Goal: Task Accomplishment & Management: Use online tool/utility

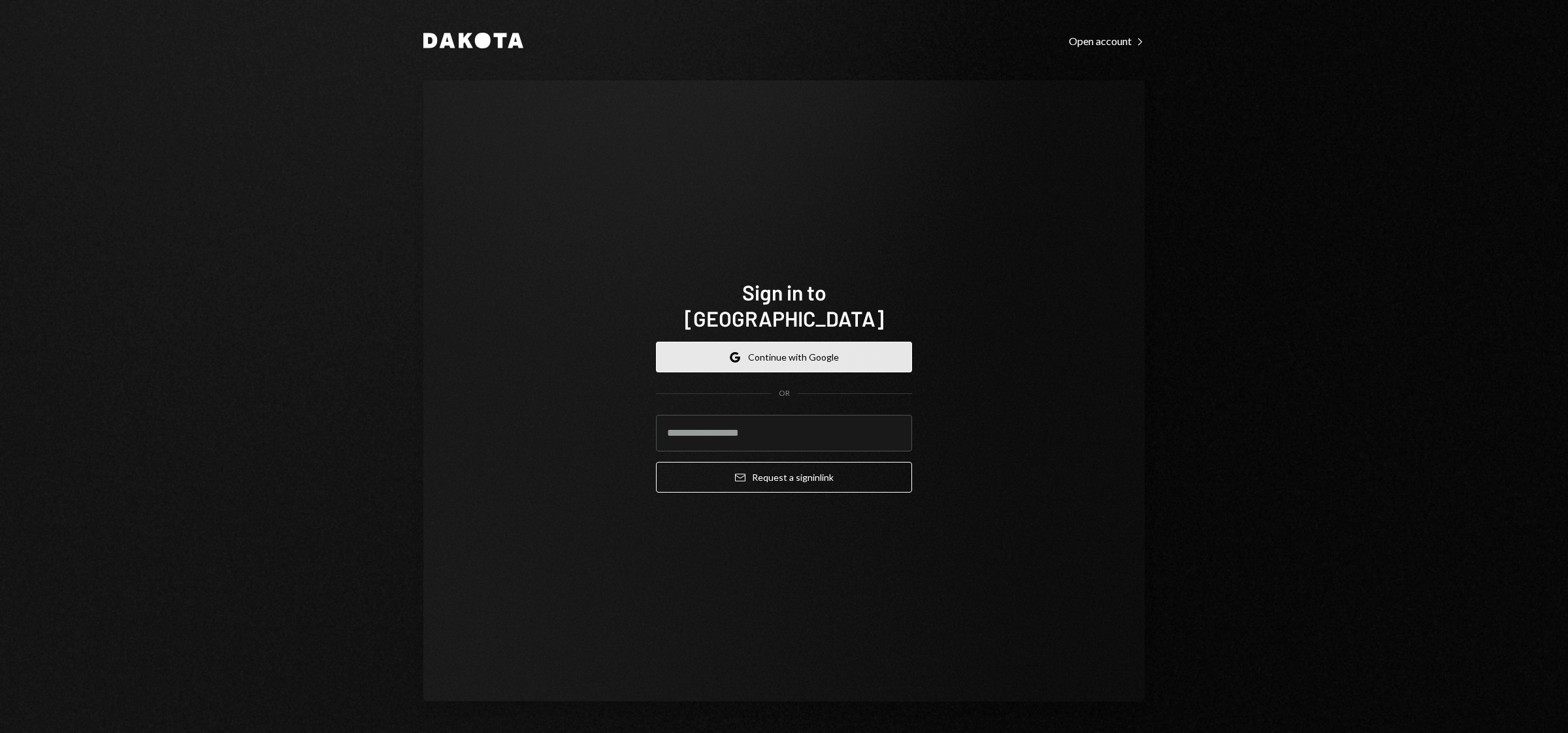
click at [765, 349] on button "Google Continue with Google" at bounding box center [784, 357] width 257 height 30
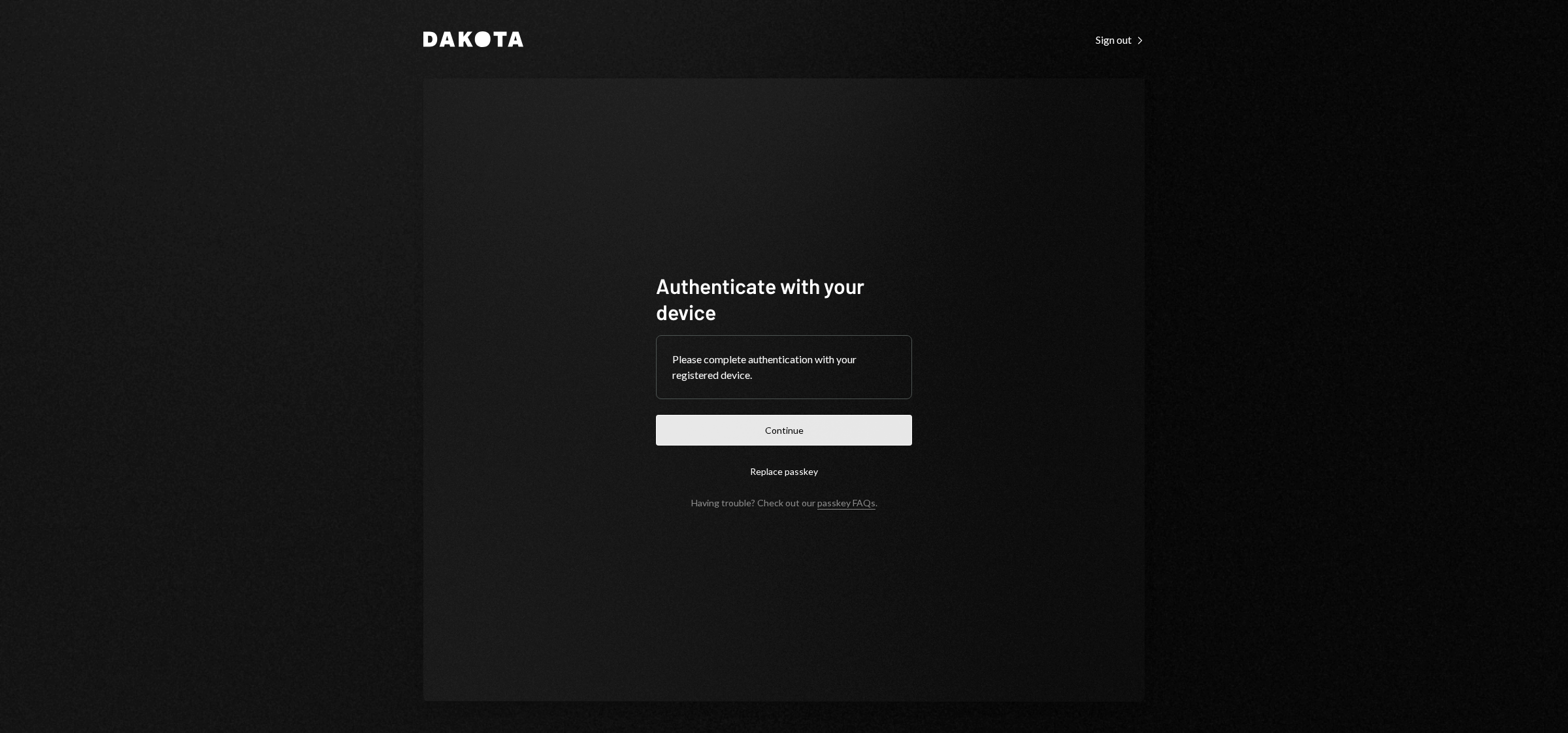
click at [785, 428] on button "Continue" at bounding box center [784, 430] width 257 height 30
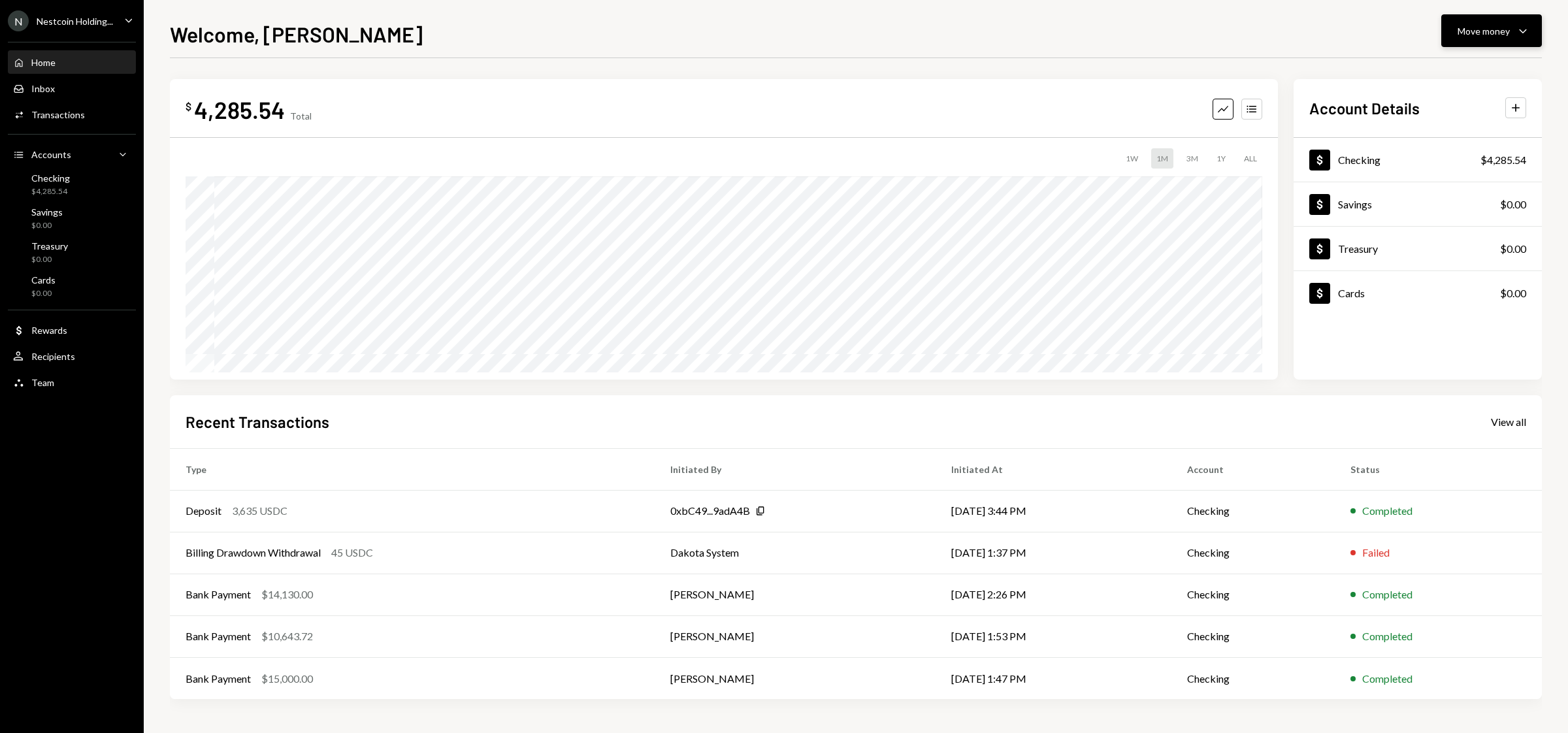
click at [1509, 38] on div "Move money Caret Down" at bounding box center [1492, 31] width 68 height 16
click at [1473, 70] on div "Send" at bounding box center [1482, 70] width 96 height 14
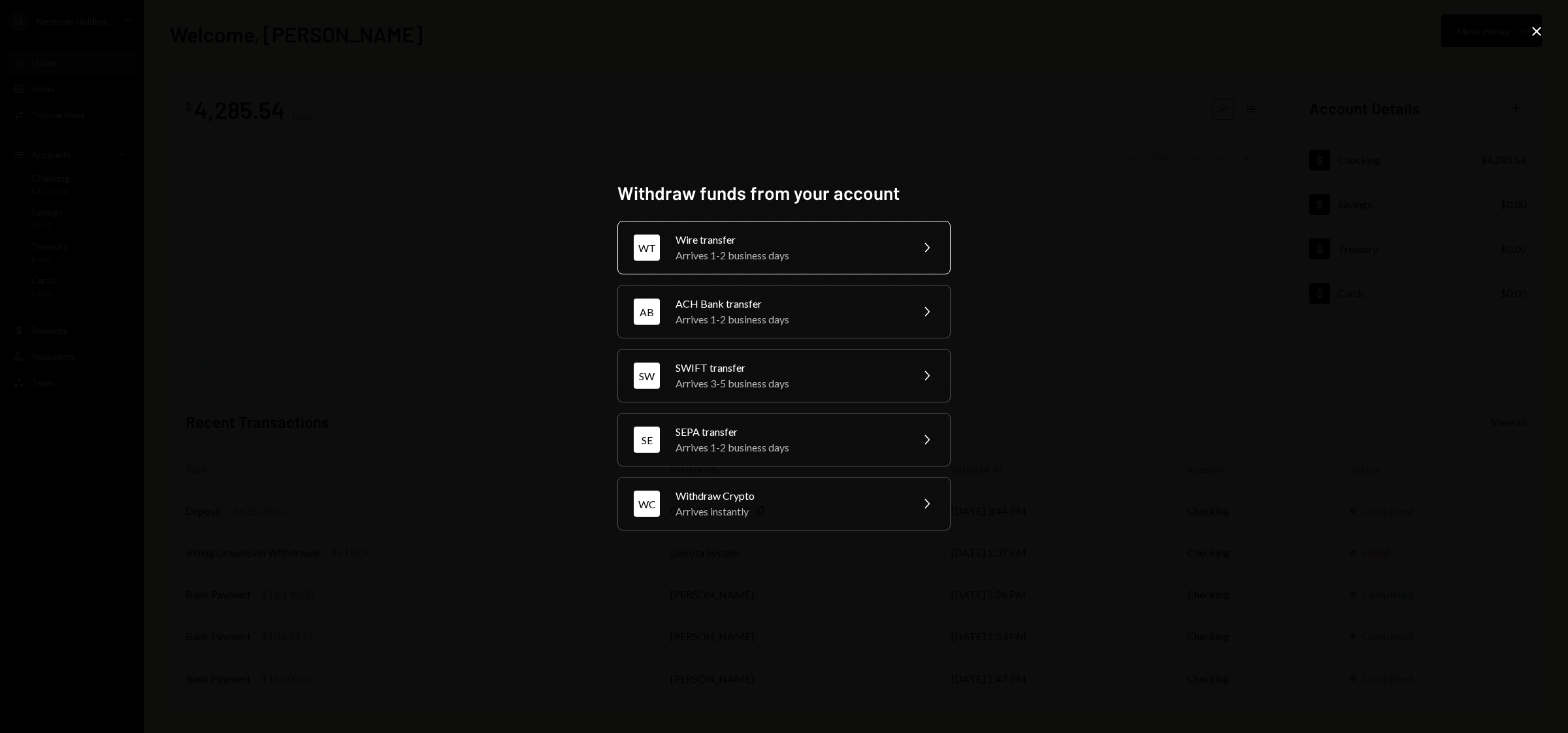
click at [844, 248] on div "Arrives 1-2 business days" at bounding box center [790, 256] width 228 height 16
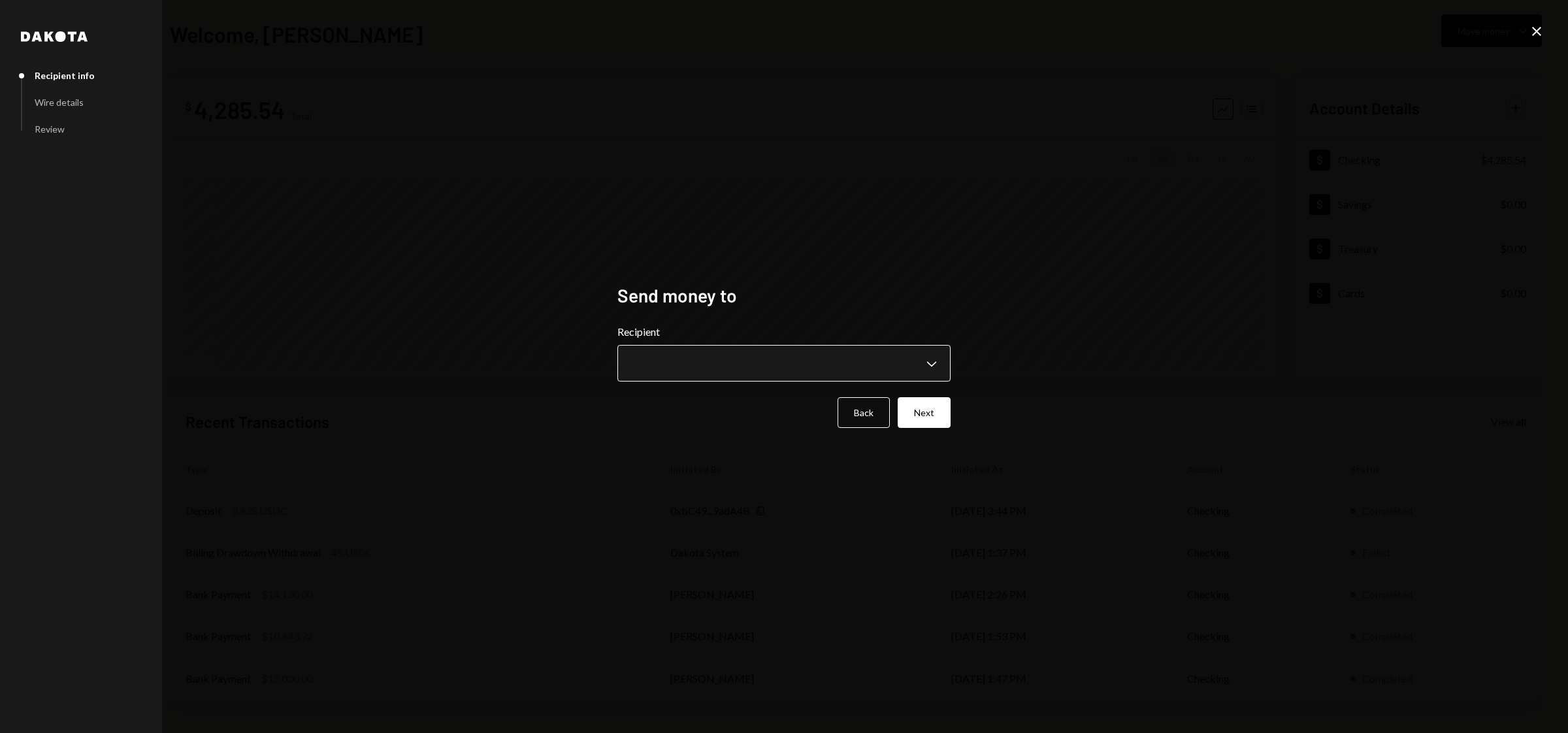
click at [905, 362] on body "**********" at bounding box center [784, 366] width 1568 height 733
click at [1530, 26] on icon "Close" at bounding box center [1537, 31] width 16 height 16
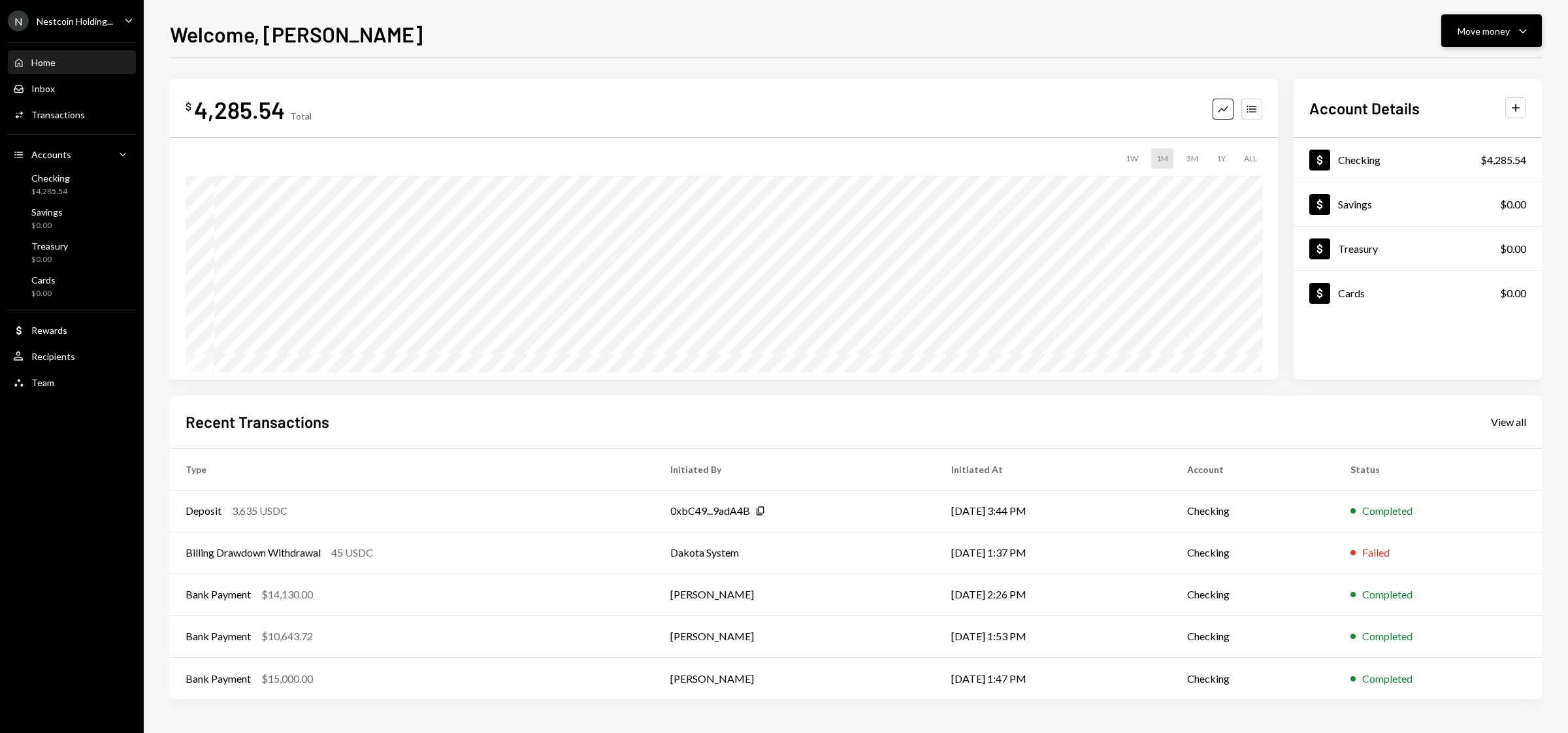
click at [1489, 38] on button "Move money Caret Down" at bounding box center [1491, 30] width 101 height 33
click at [1462, 73] on div "Send" at bounding box center [1482, 70] width 96 height 14
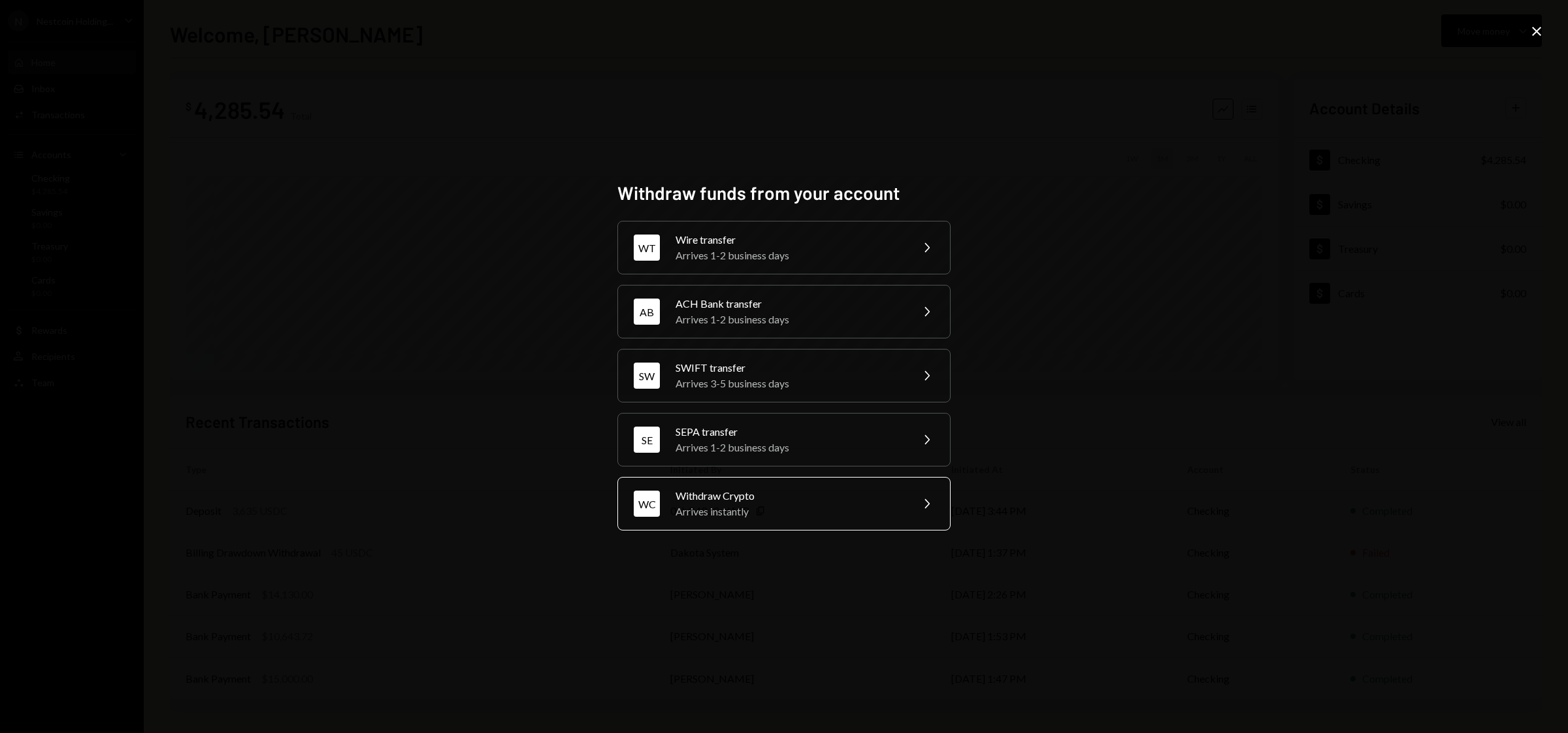
click at [795, 505] on div "Arrives instantly" at bounding box center [790, 511] width 228 height 16
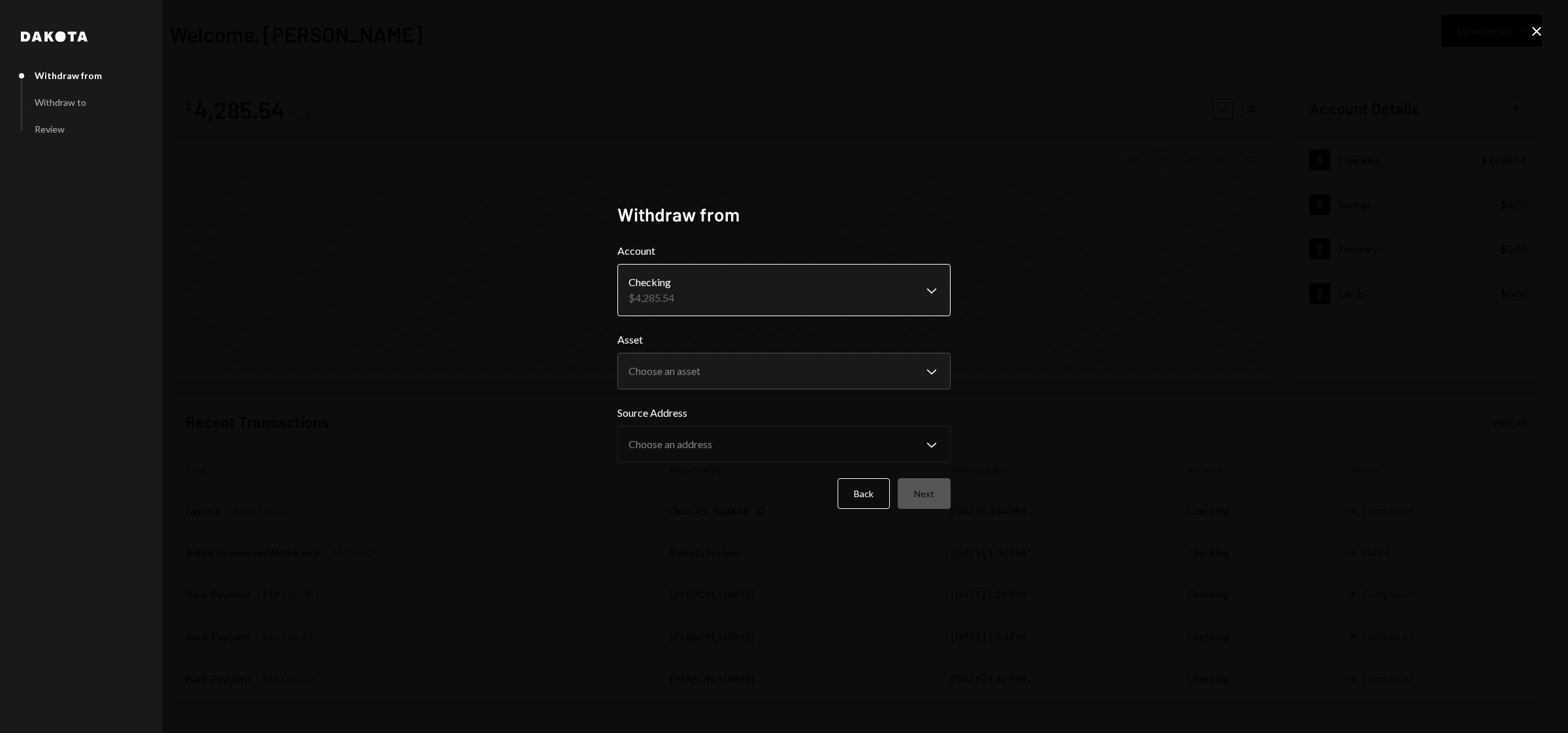
click at [793, 296] on body "**********" at bounding box center [784, 366] width 1568 height 733
click at [822, 390] on form "**********" at bounding box center [784, 375] width 333 height 266
click at [1543, 37] on icon "Close" at bounding box center [1537, 31] width 16 height 16
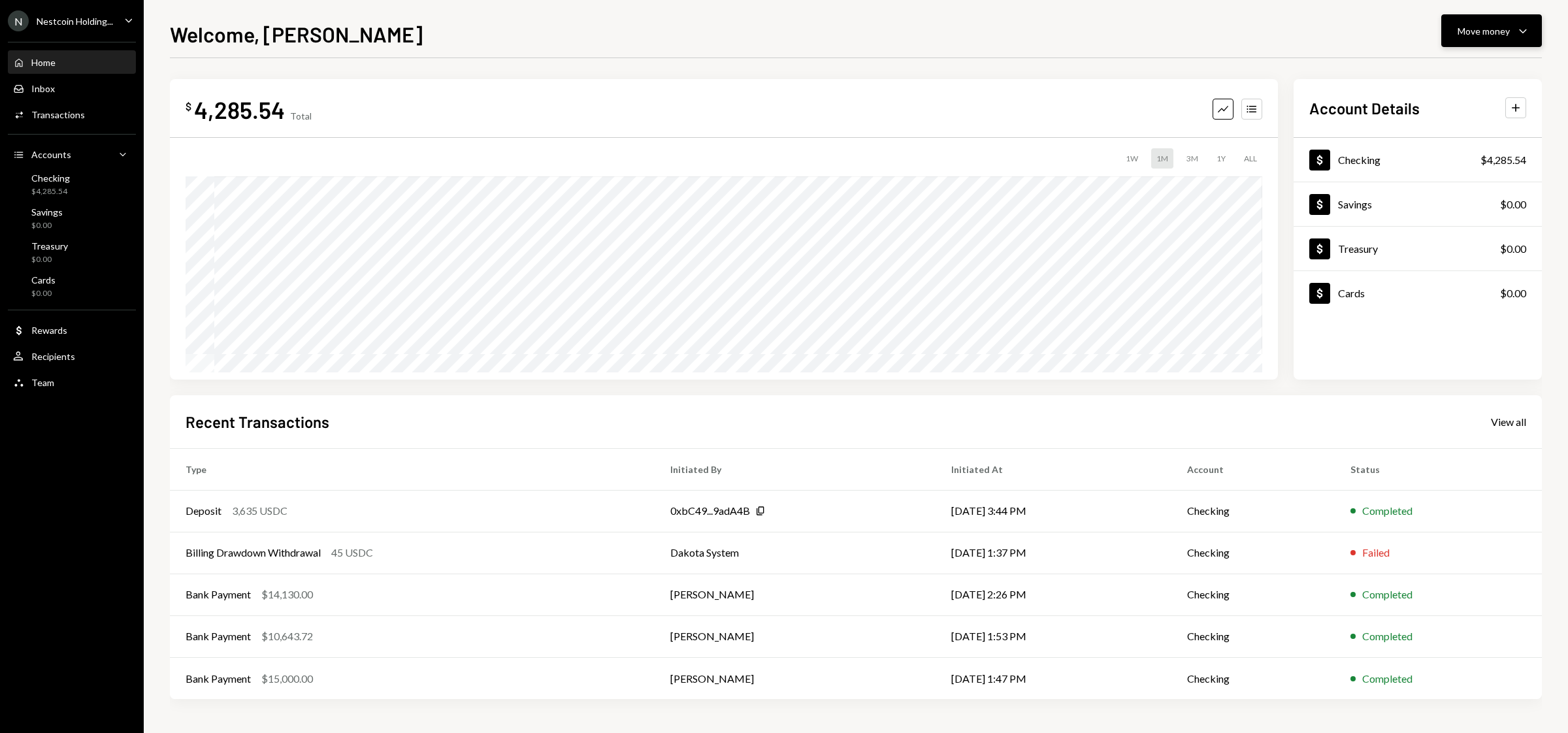
click at [1495, 37] on button "Move money Caret Down" at bounding box center [1491, 30] width 101 height 33
click at [1455, 71] on div "Send" at bounding box center [1482, 70] width 96 height 14
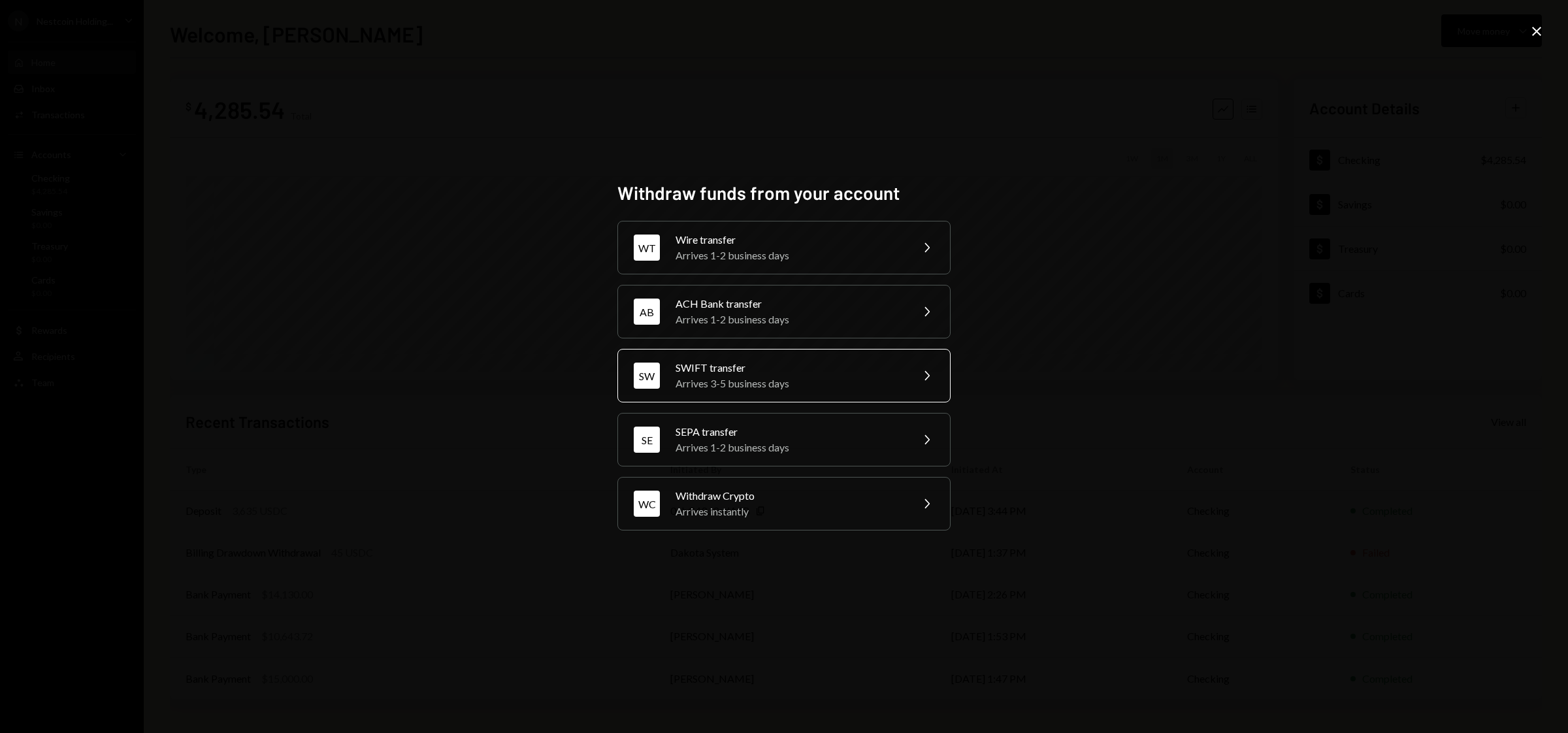
click at [741, 376] on div "Arrives 3-5 business days" at bounding box center [790, 384] width 228 height 16
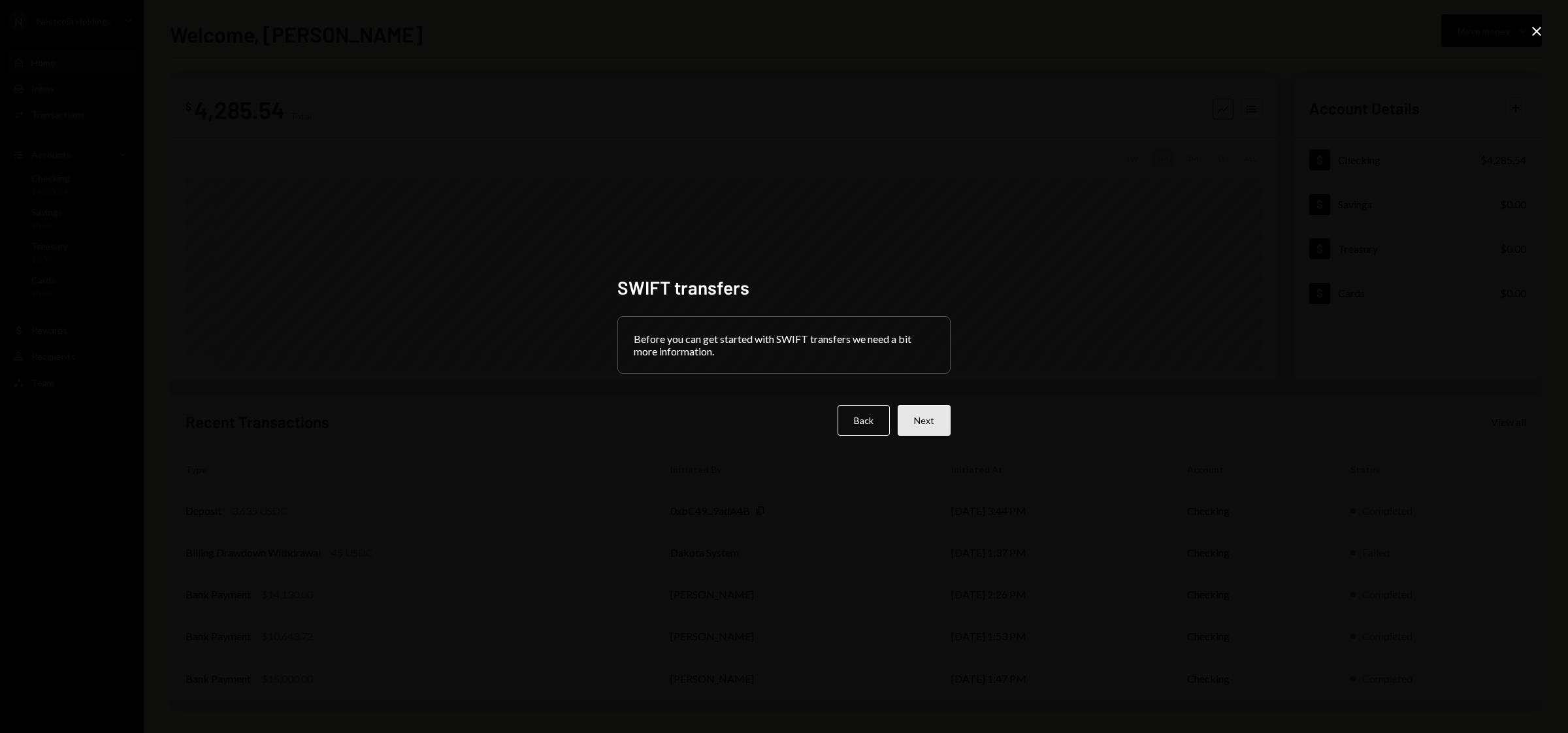
click at [923, 423] on button "Next" at bounding box center [924, 420] width 53 height 30
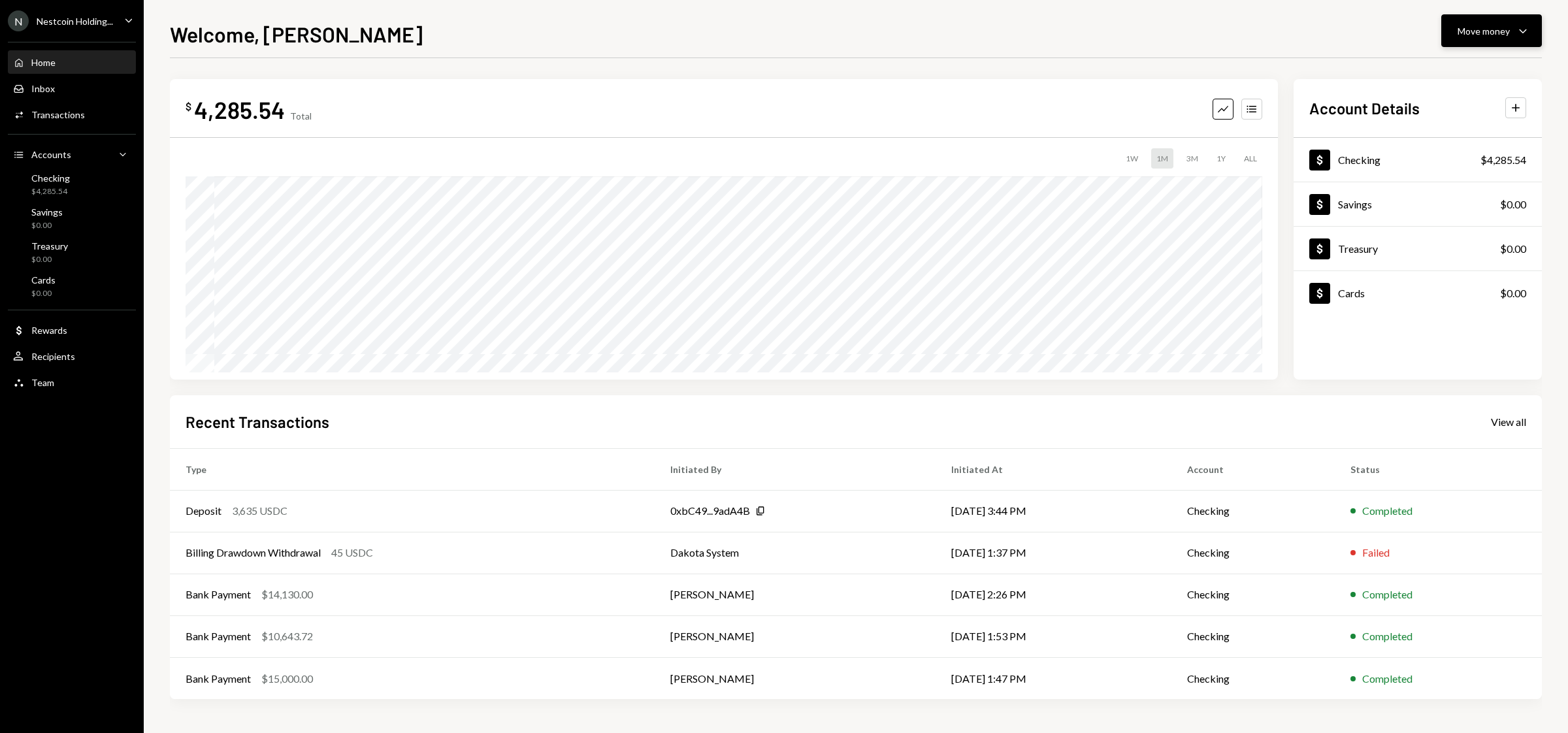
click at [1459, 20] on button "Move money Caret Down" at bounding box center [1491, 30] width 101 height 33
click at [1462, 72] on div "Send" at bounding box center [1482, 70] width 96 height 14
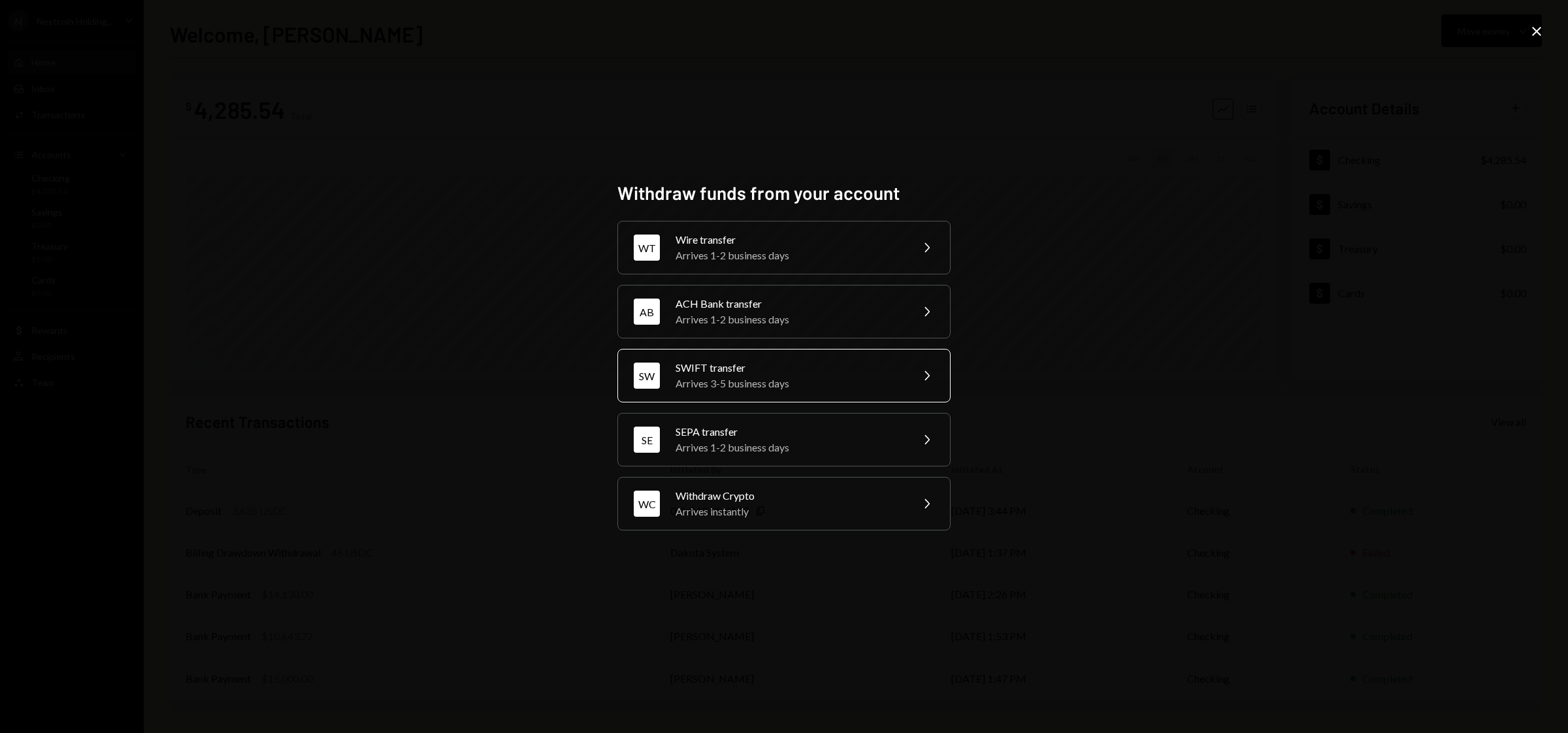
click at [696, 380] on div "Arrives 3-5 business days" at bounding box center [790, 384] width 228 height 16
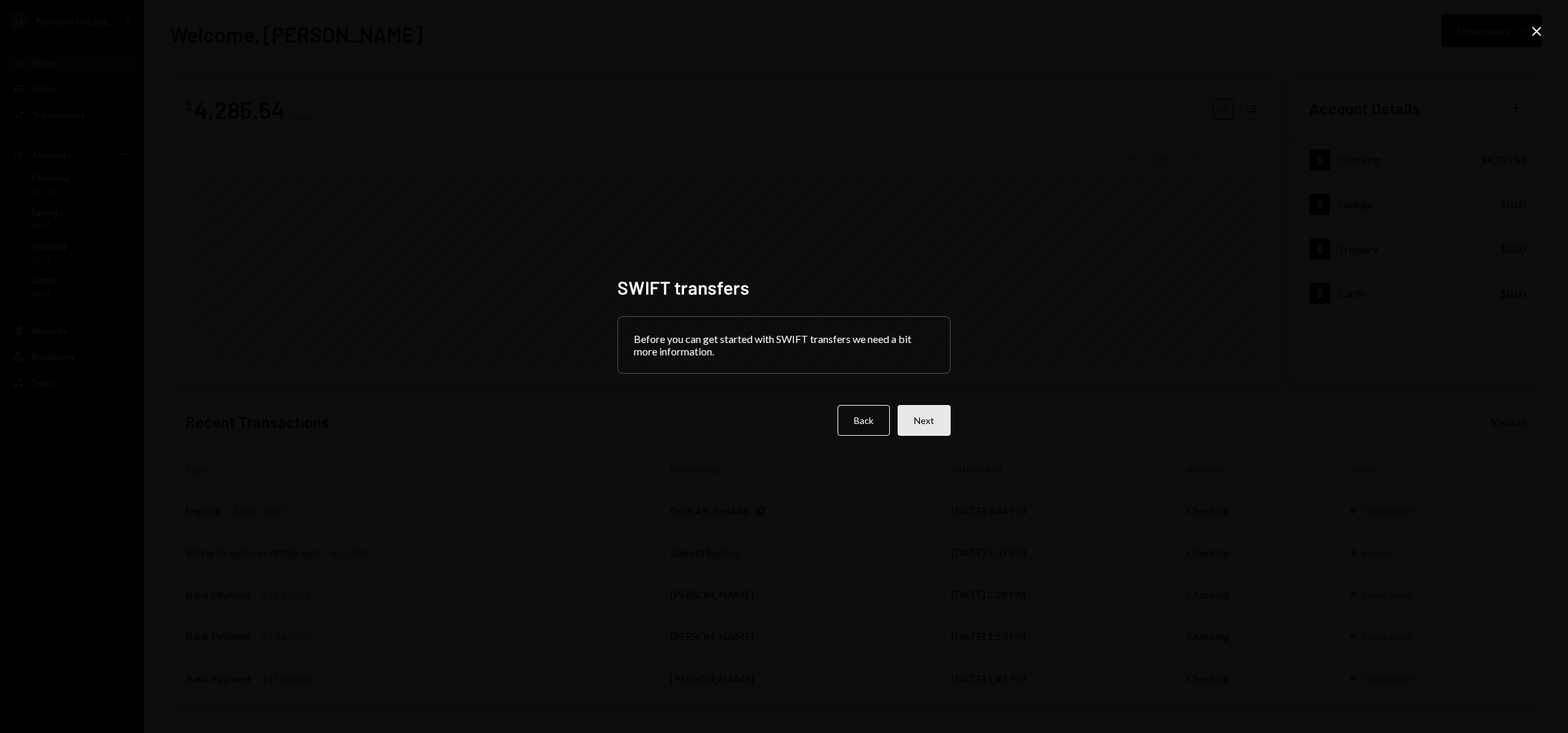
click at [926, 427] on button "Next" at bounding box center [924, 420] width 53 height 30
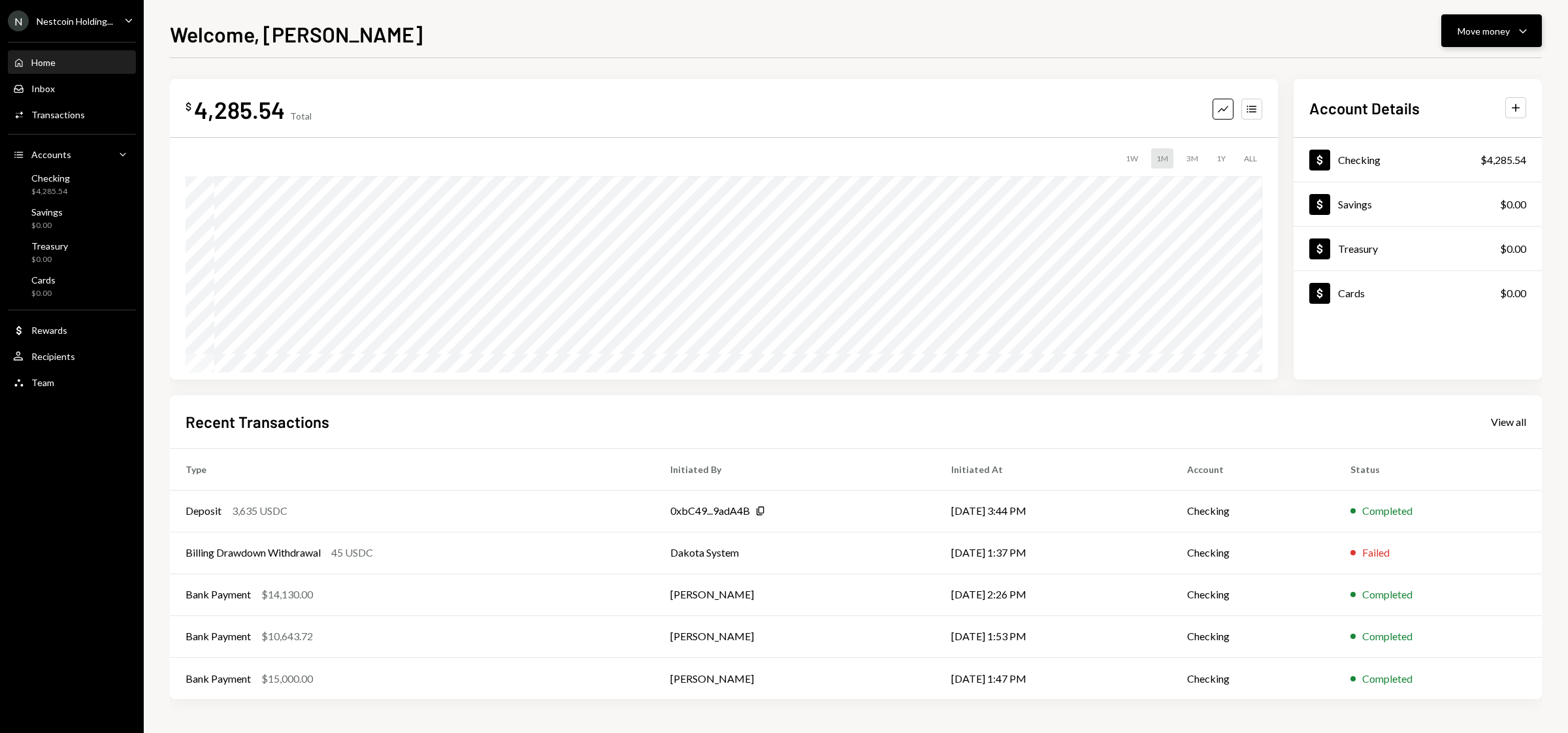
click at [1470, 28] on div "Move money" at bounding box center [1484, 30] width 52 height 14
click at [1455, 101] on div "Transfer" at bounding box center [1482, 100] width 96 height 14
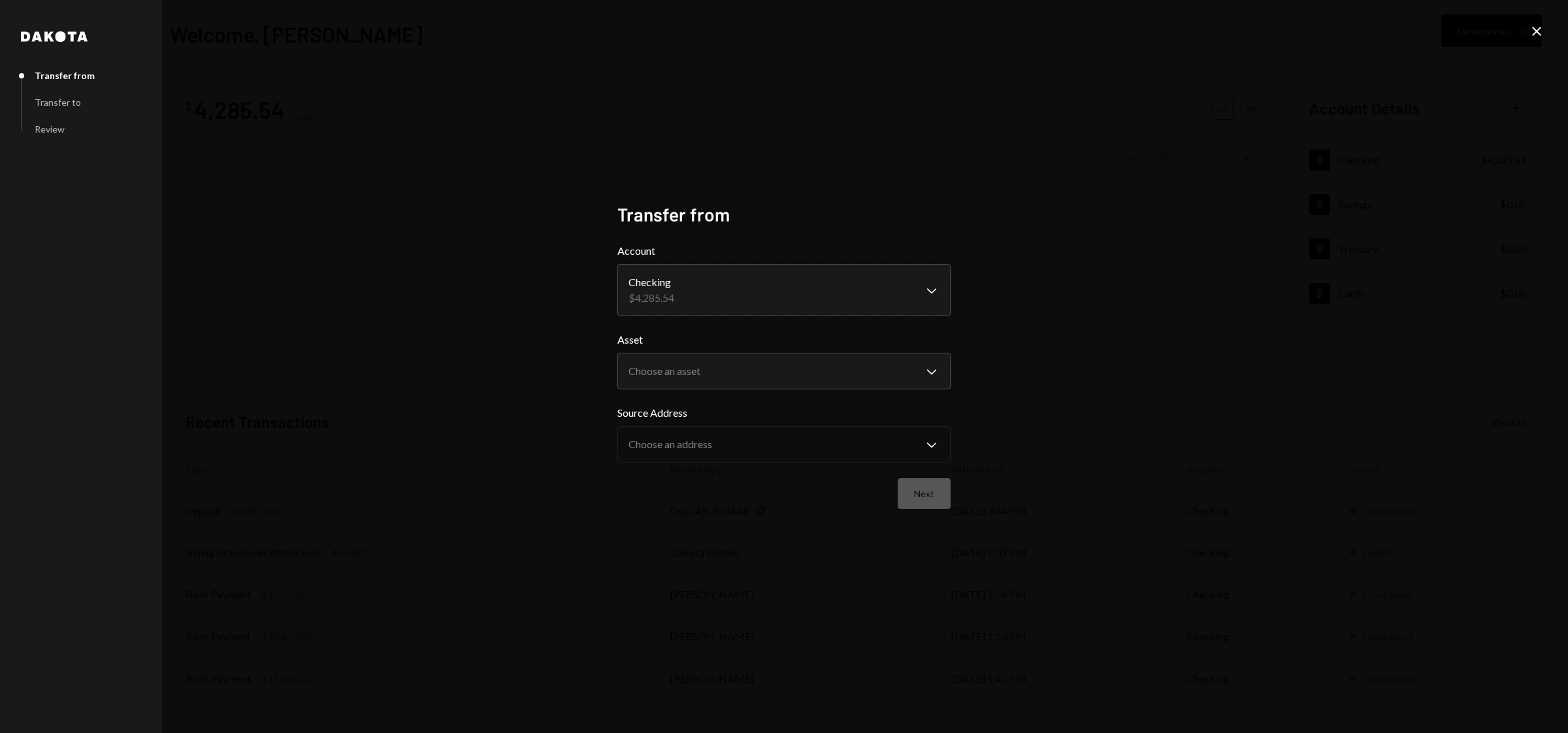
click at [1546, 33] on div "**********" at bounding box center [784, 366] width 1568 height 733
click at [1540, 33] on icon at bounding box center [1537, 31] width 9 height 9
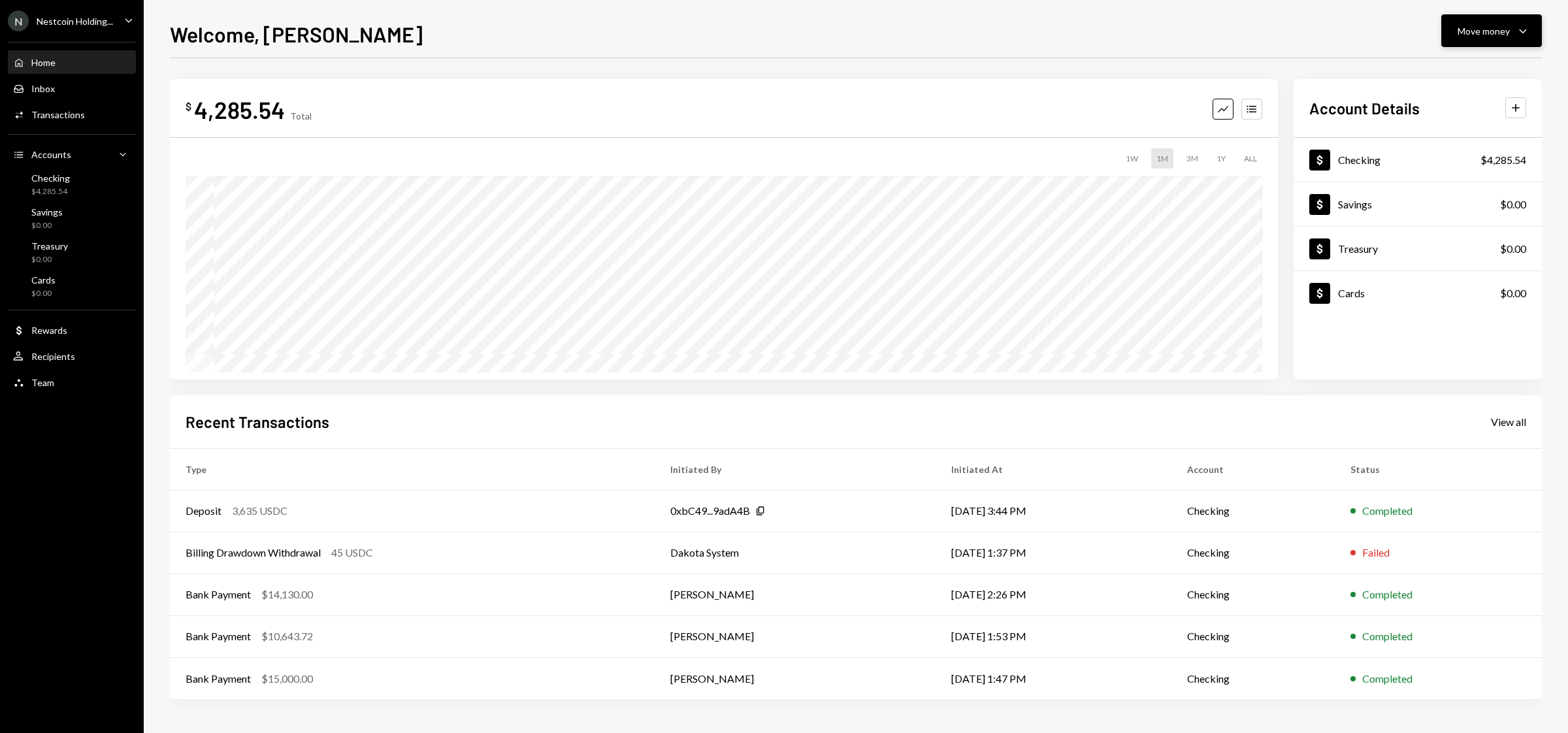
click at [1493, 30] on div "Move money" at bounding box center [1484, 30] width 52 height 14
click at [1445, 67] on div "Send" at bounding box center [1482, 70] width 96 height 14
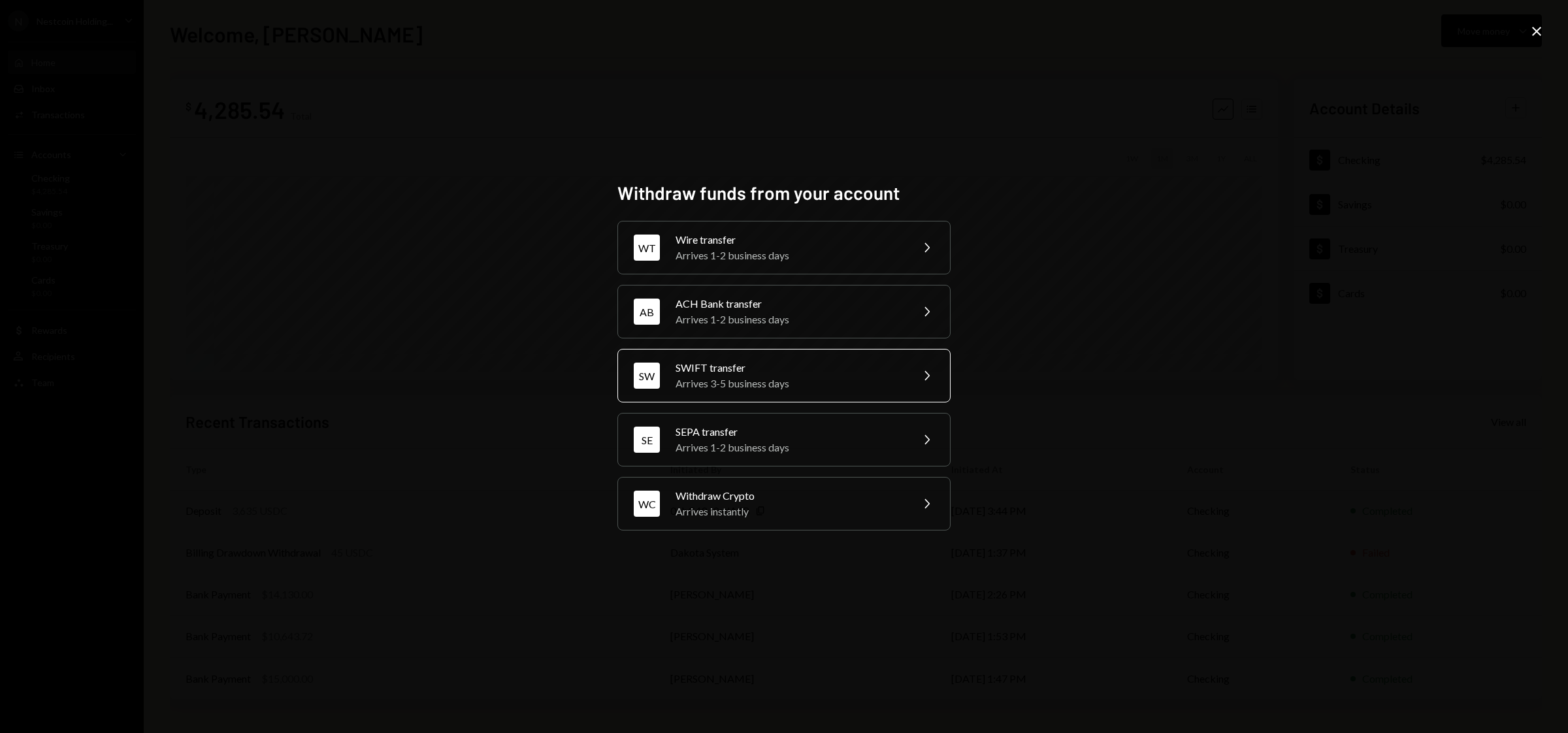
click at [762, 382] on div "Arrives 3-5 business days" at bounding box center [790, 384] width 228 height 16
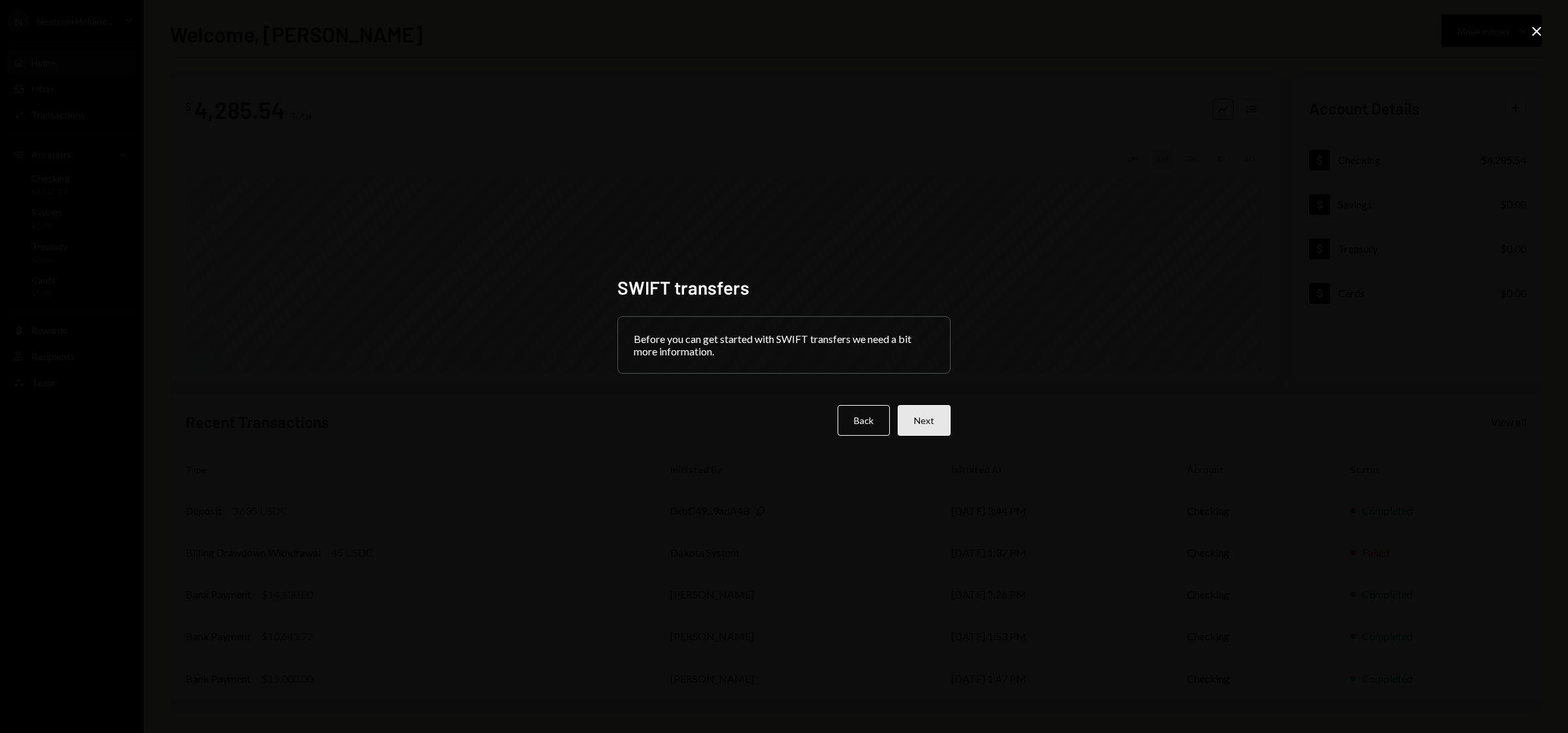
click at [929, 427] on button "Next" at bounding box center [924, 420] width 53 height 30
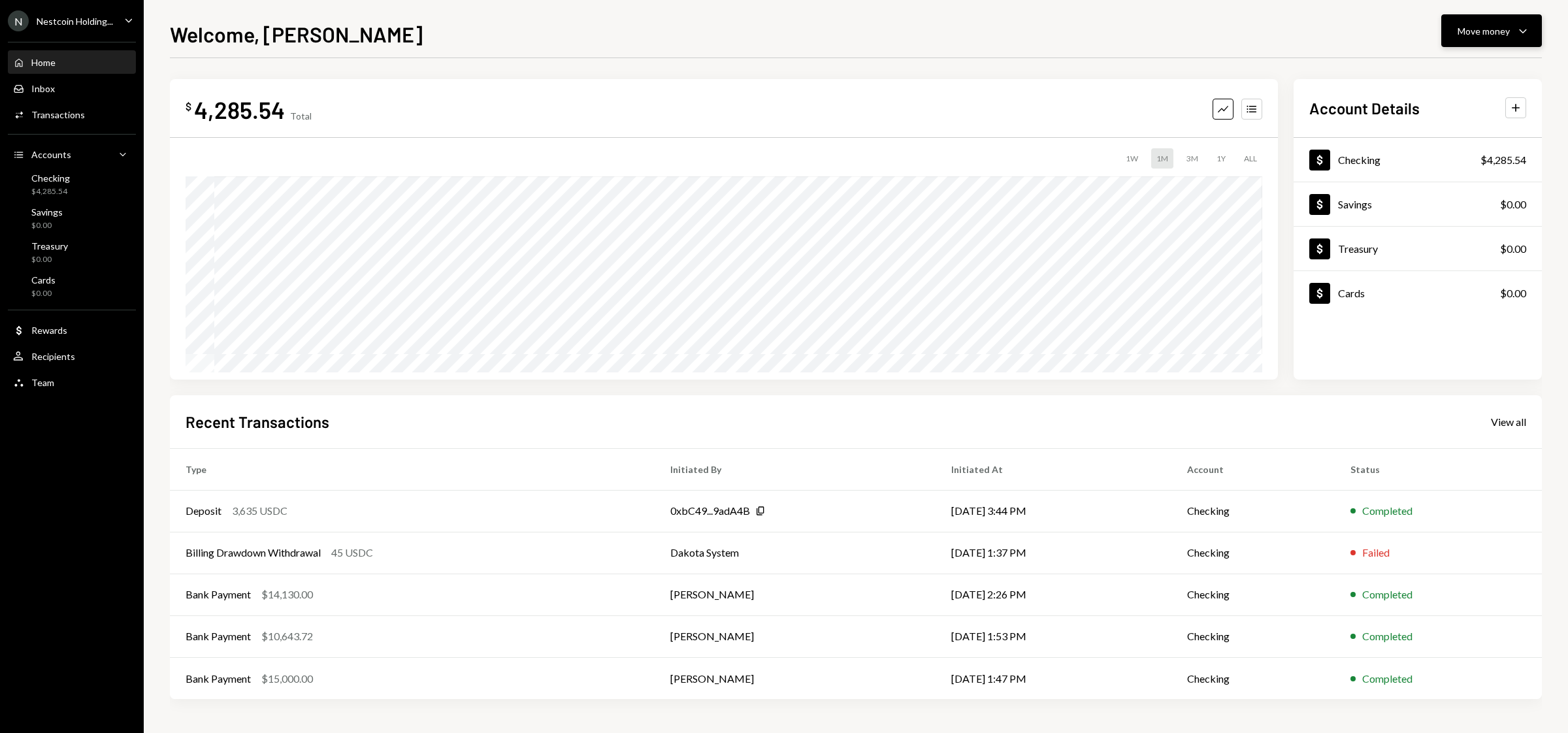
click at [1482, 30] on div "Move money" at bounding box center [1484, 30] width 52 height 14
click at [1458, 66] on div "Send" at bounding box center [1482, 70] width 96 height 14
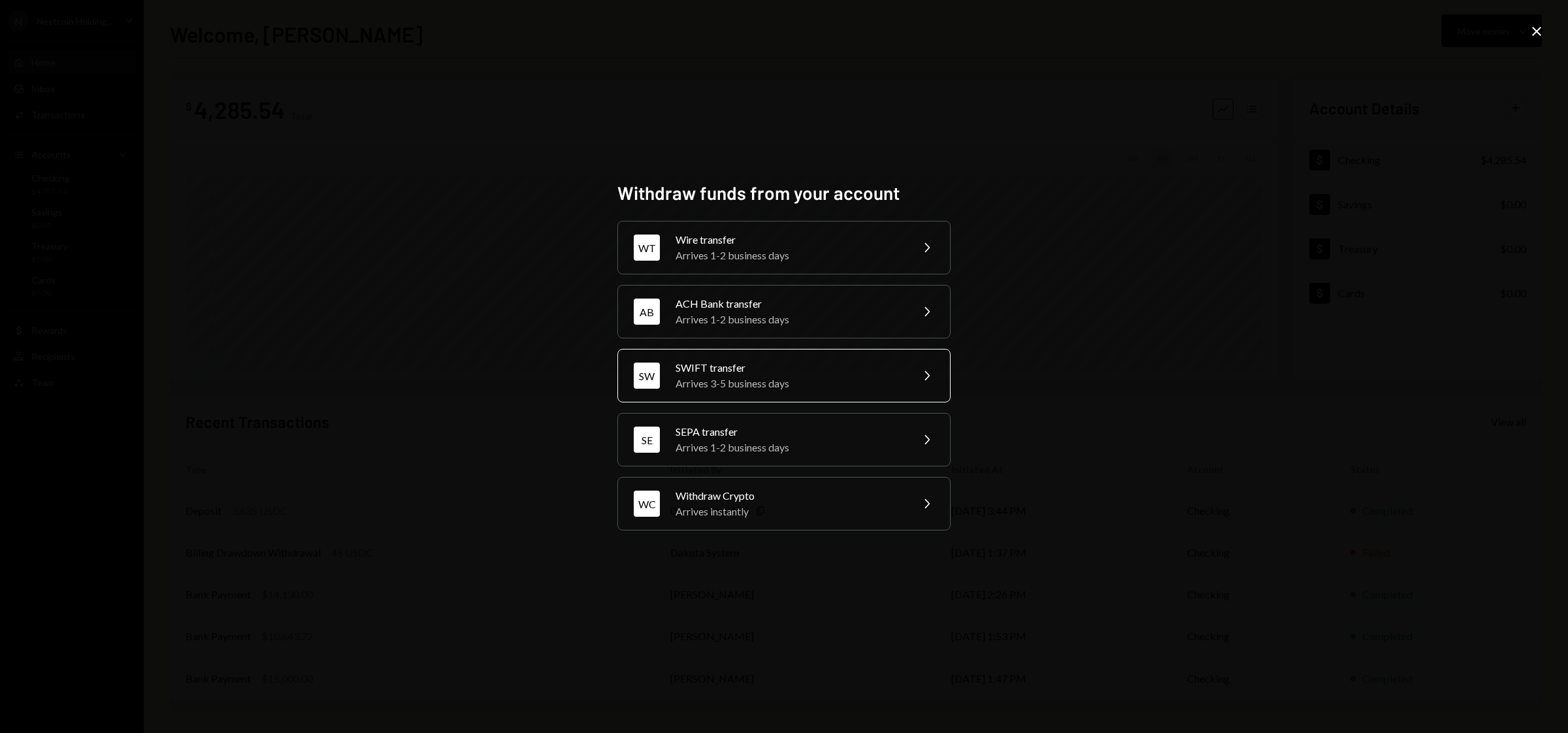
click at [793, 372] on div "SWIFT transfer" at bounding box center [790, 368] width 228 height 16
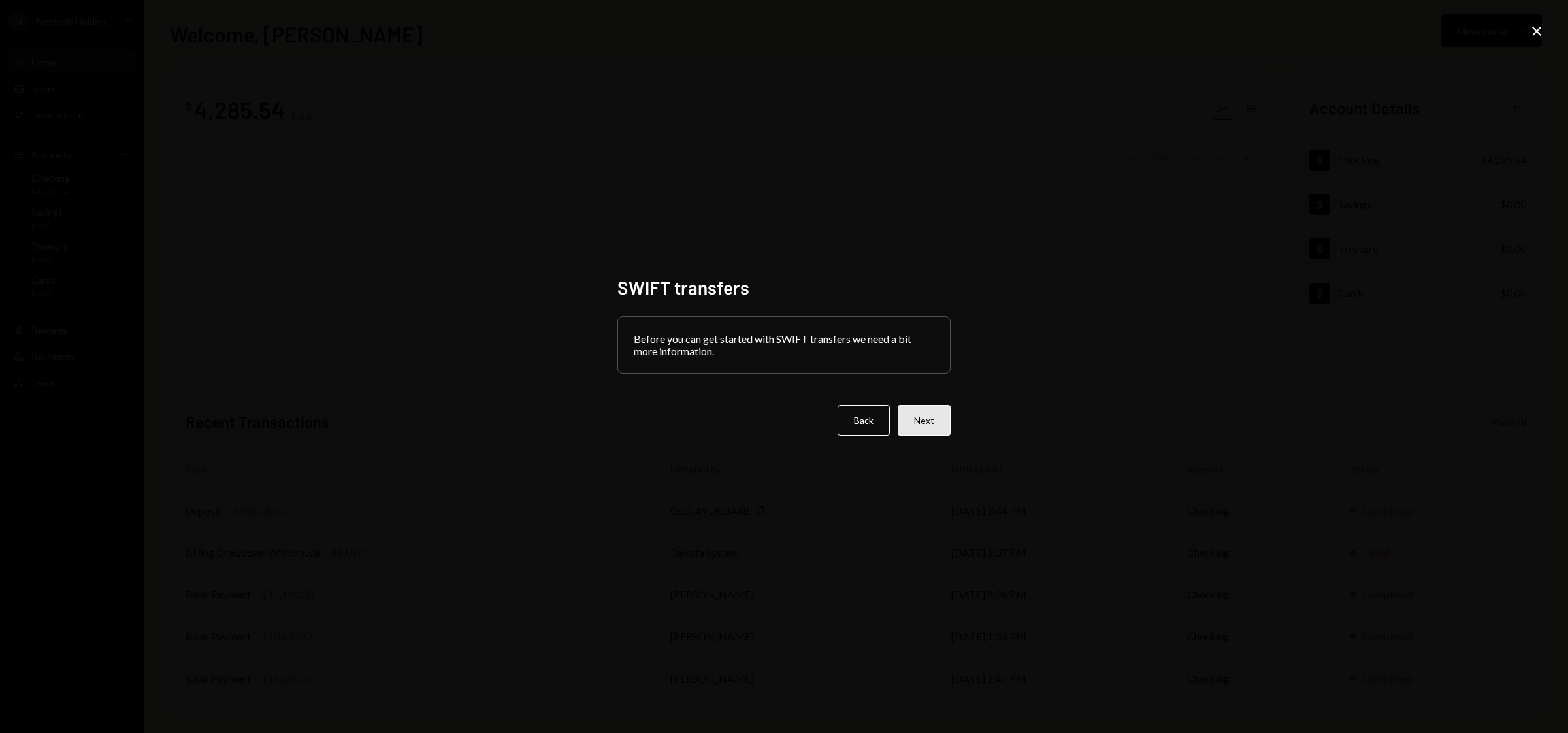
click at [923, 424] on button "Next" at bounding box center [924, 420] width 53 height 30
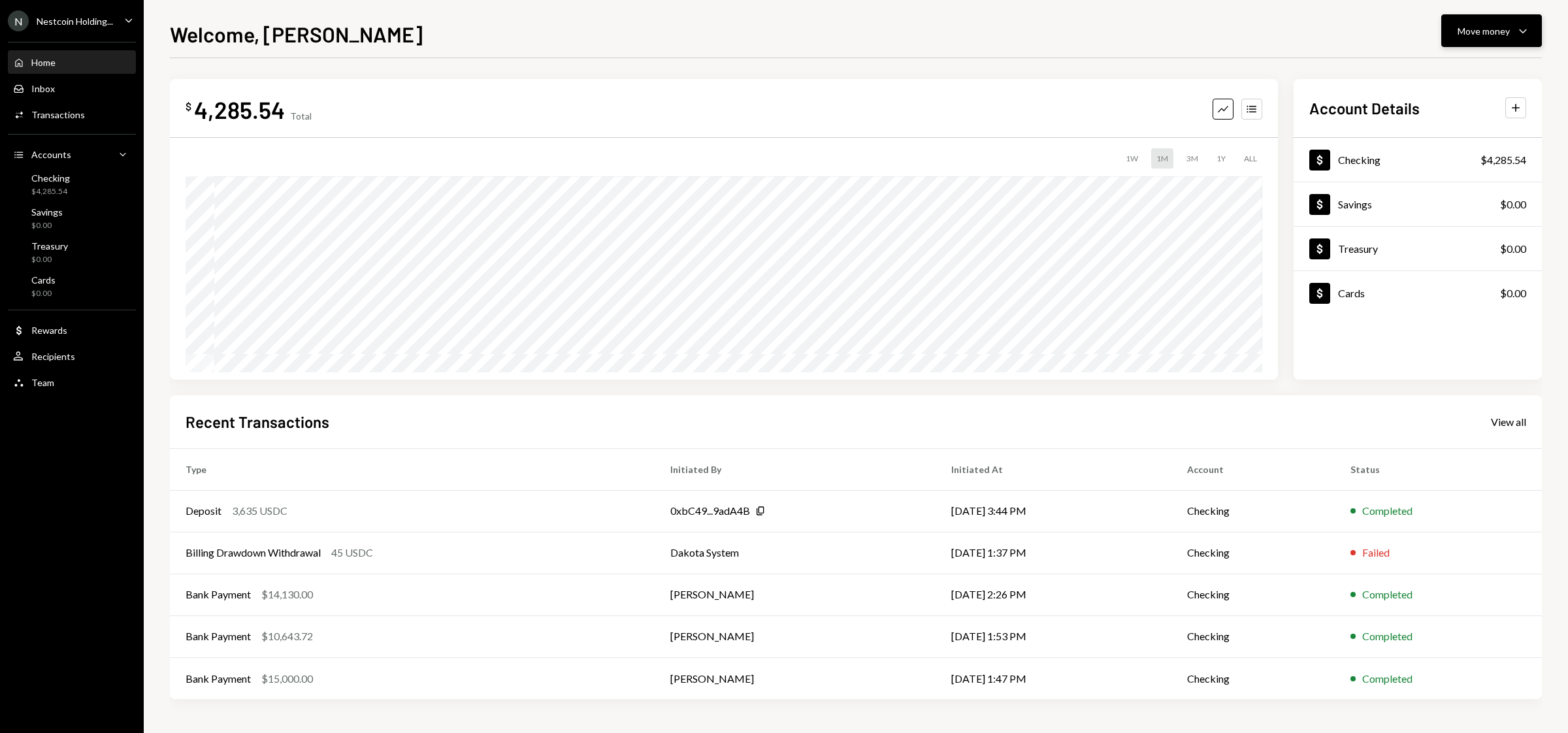
click at [1482, 39] on button "Move money Caret Down" at bounding box center [1491, 30] width 101 height 33
click at [1451, 74] on div "Send" at bounding box center [1482, 70] width 96 height 14
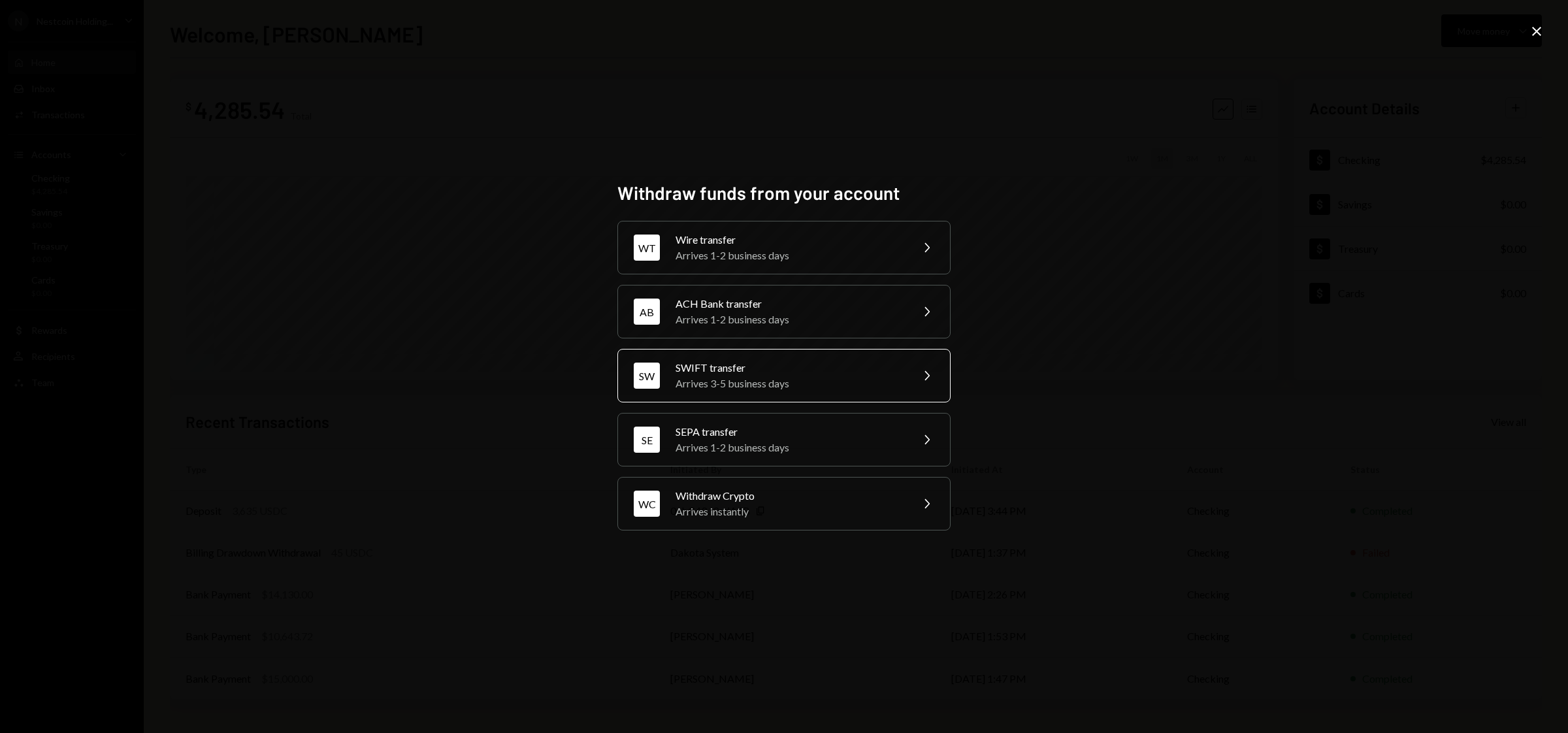
click at [767, 376] on div "Arrives 3-5 business days" at bounding box center [790, 384] width 228 height 16
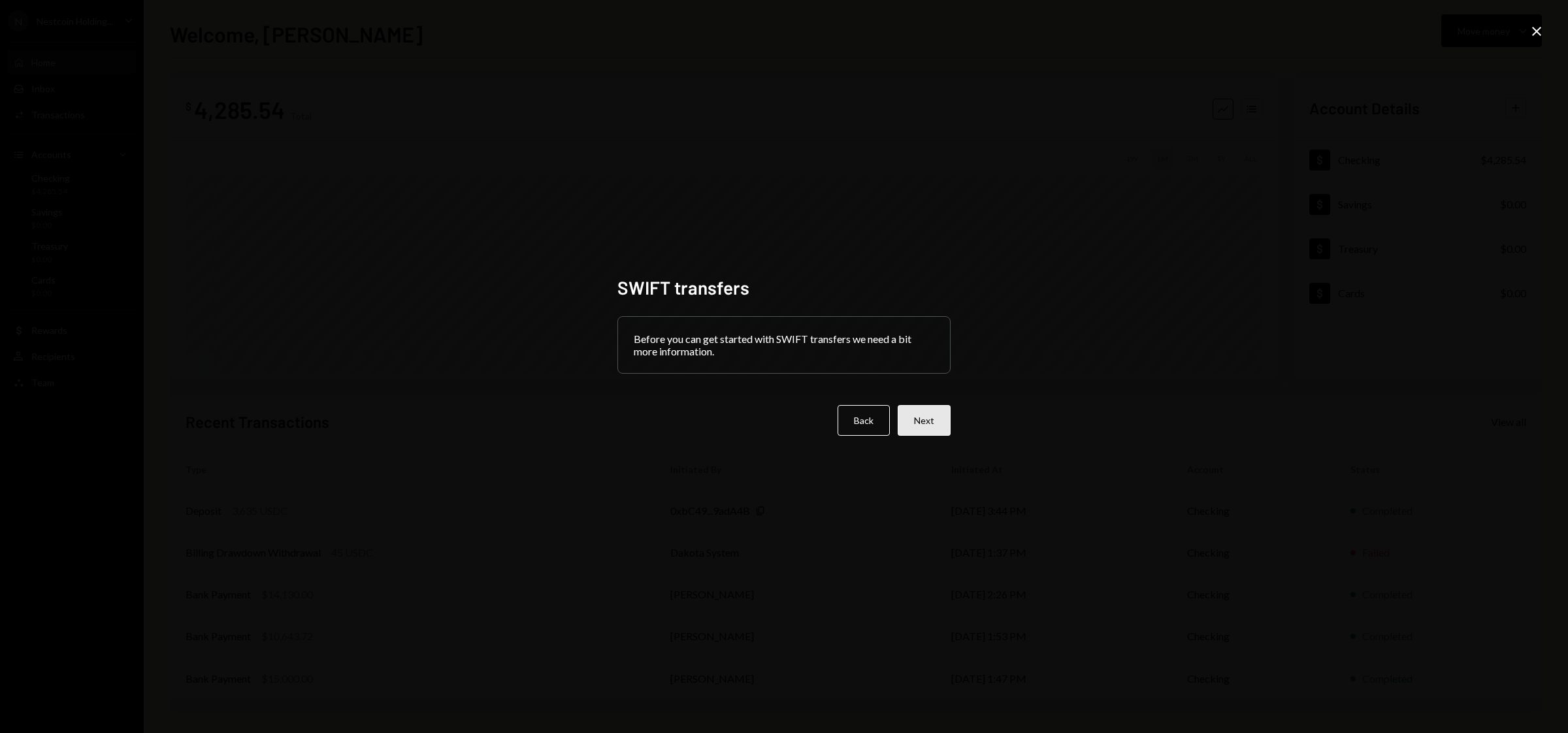
click at [917, 428] on button "Next" at bounding box center [924, 420] width 53 height 30
